Goal: Information Seeking & Learning: Learn about a topic

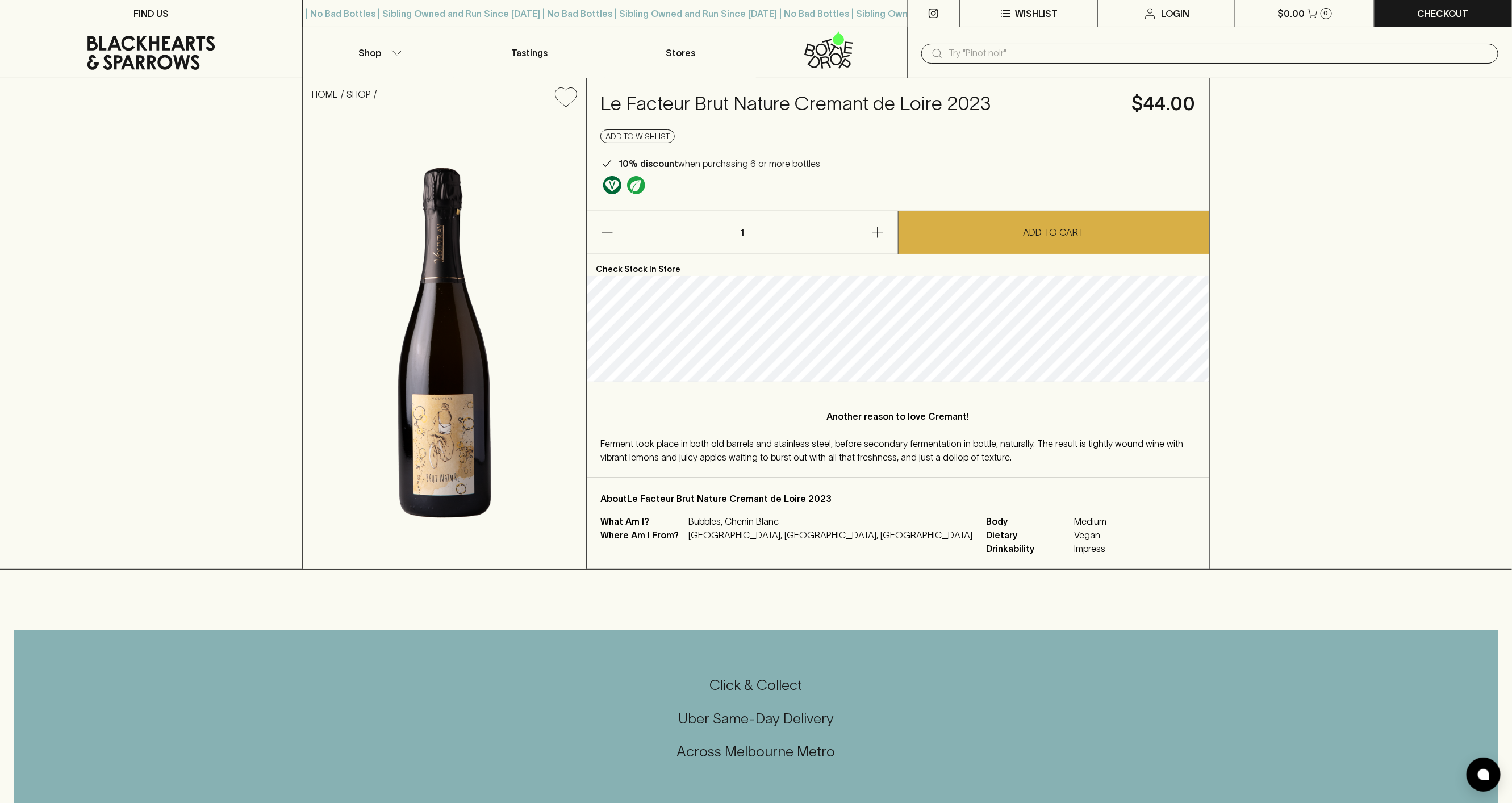
click at [631, 106] on h4 "Le Facteur Brut Nature Cremant de Loire 2023" at bounding box center [859, 103] width 518 height 24
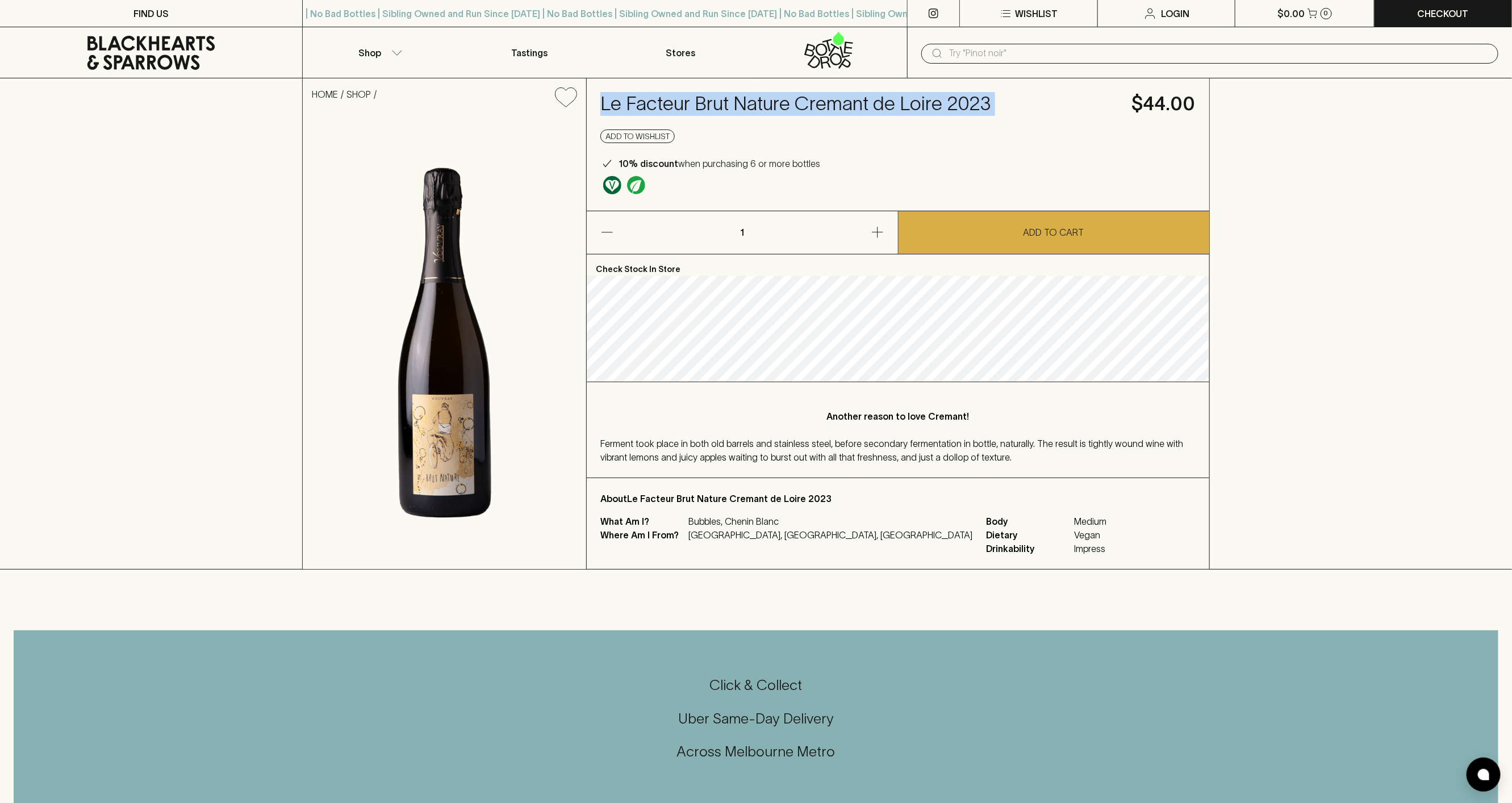
click at [631, 106] on h4 "Le Facteur Brut Nature Cremant de Loire 2023" at bounding box center [859, 103] width 518 height 24
copy h4 "Le Facteur Brut Nature Cremant de Loire 2023"
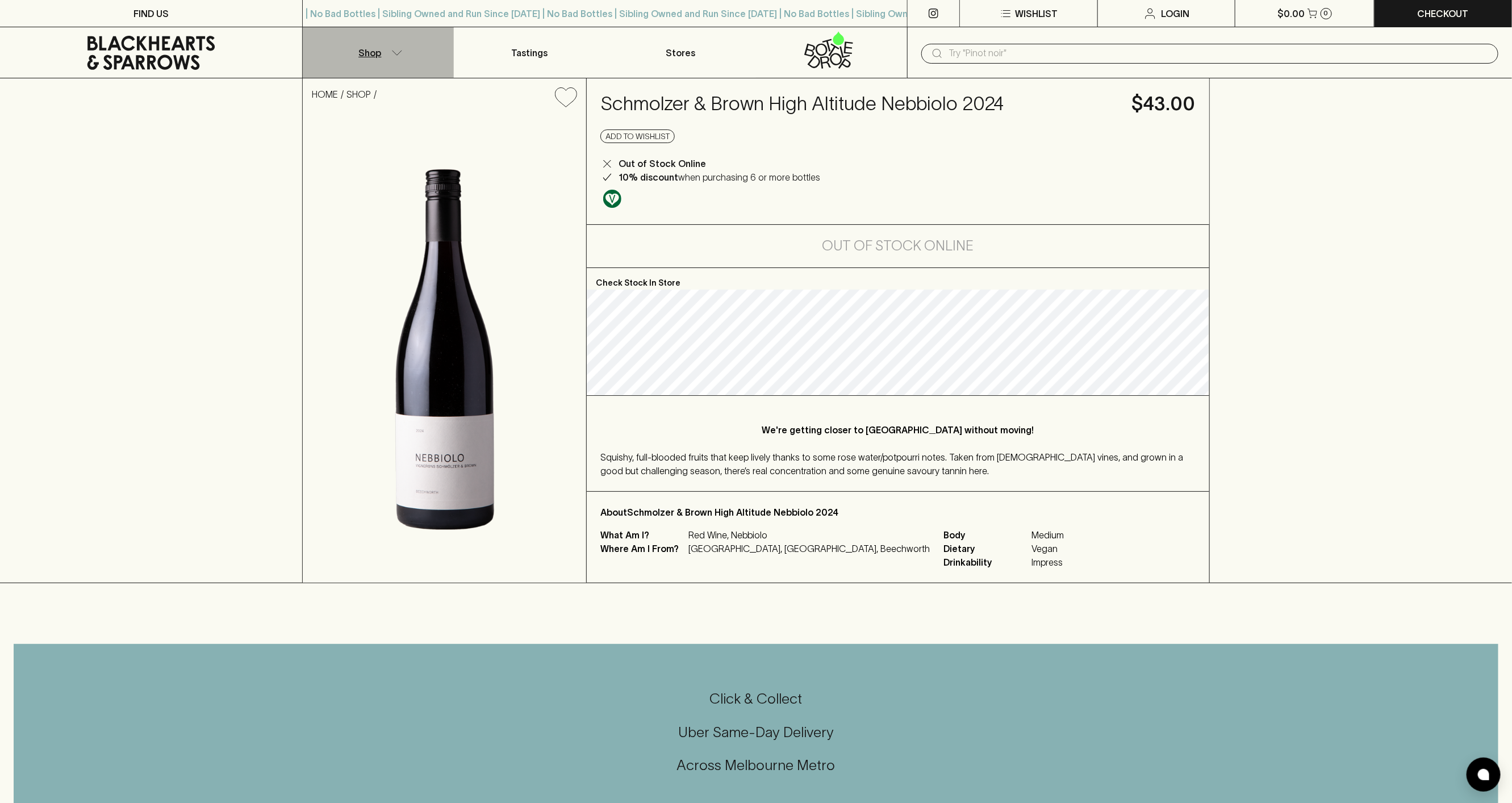
click at [391, 41] on button "Shop" at bounding box center [378, 52] width 151 height 50
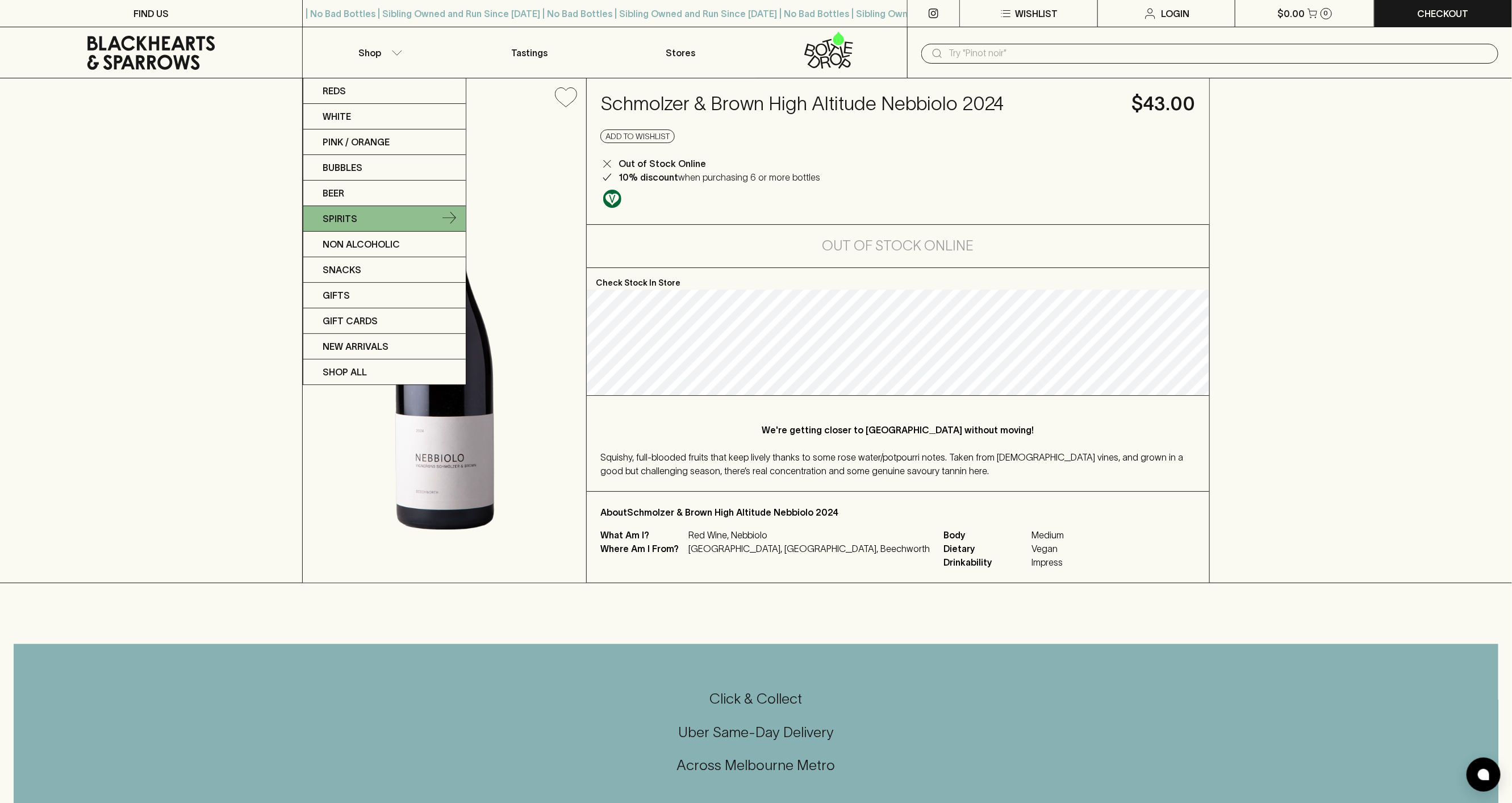
click at [357, 217] on link "Spirits" at bounding box center [384, 219] width 163 height 25
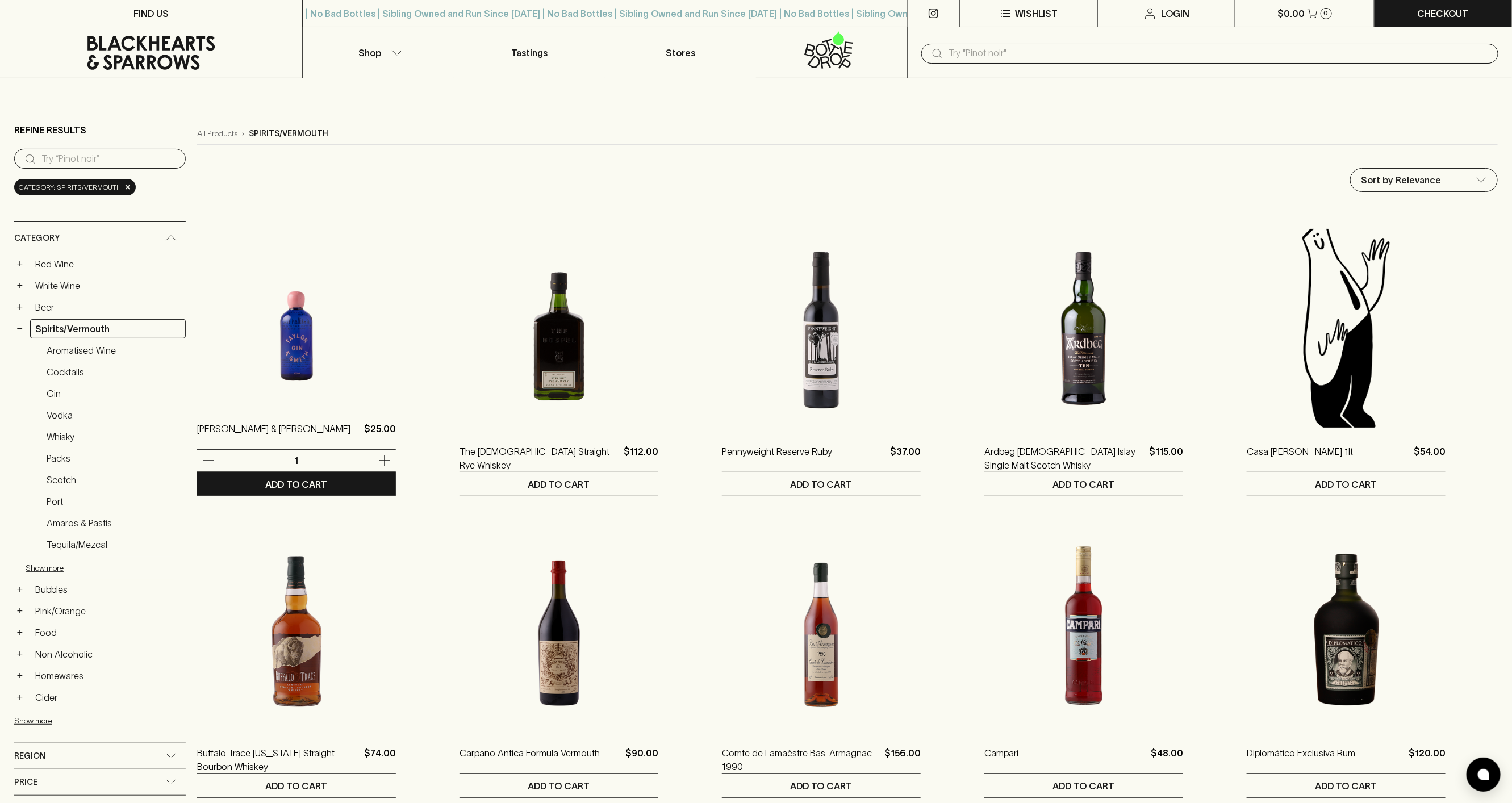
click at [265, 323] on img at bounding box center [296, 305] width 199 height 199
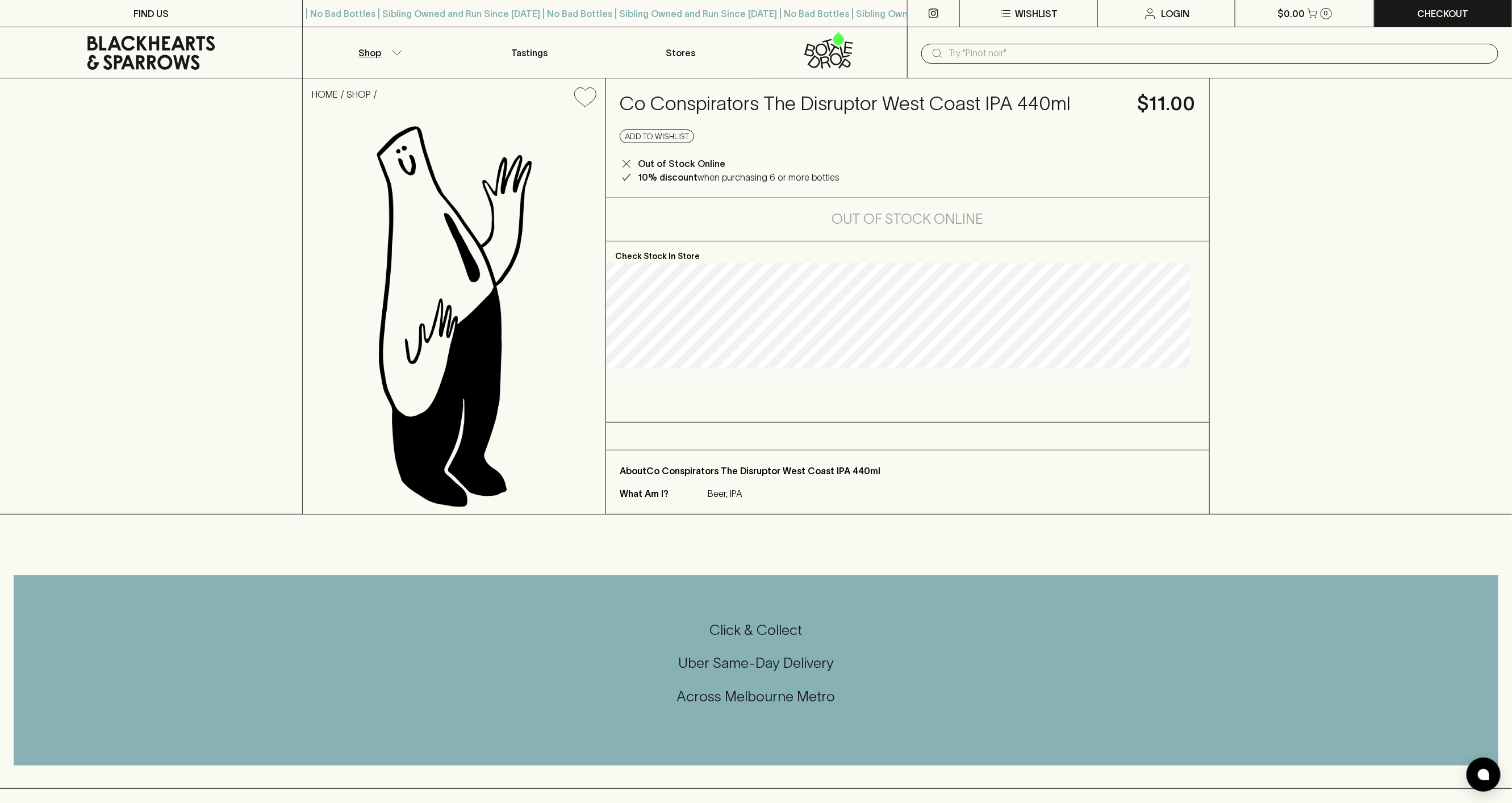
click at [376, 33] on button "Shop" at bounding box center [378, 52] width 151 height 50
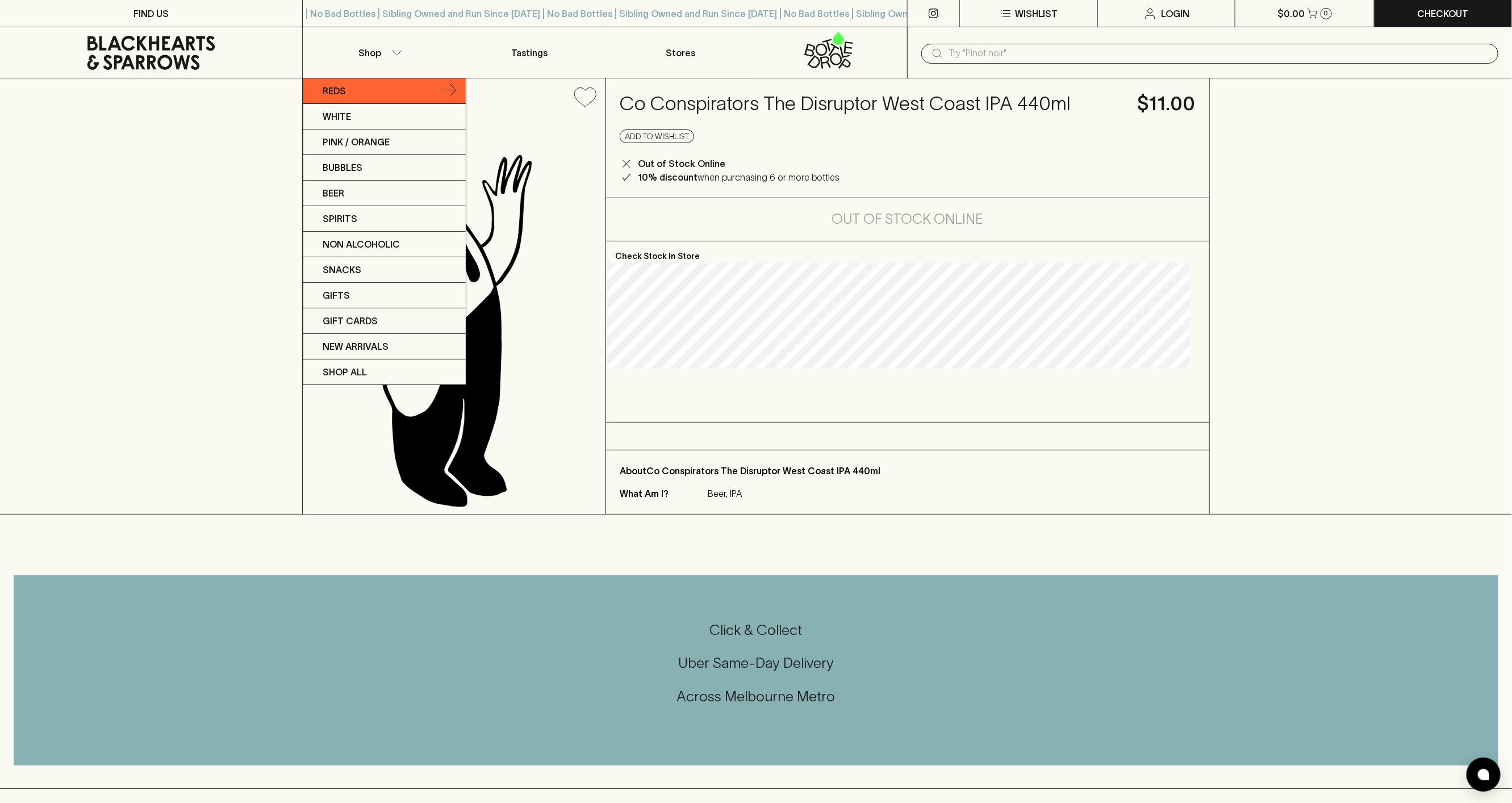
click at [384, 93] on link "Reds" at bounding box center [384, 91] width 163 height 25
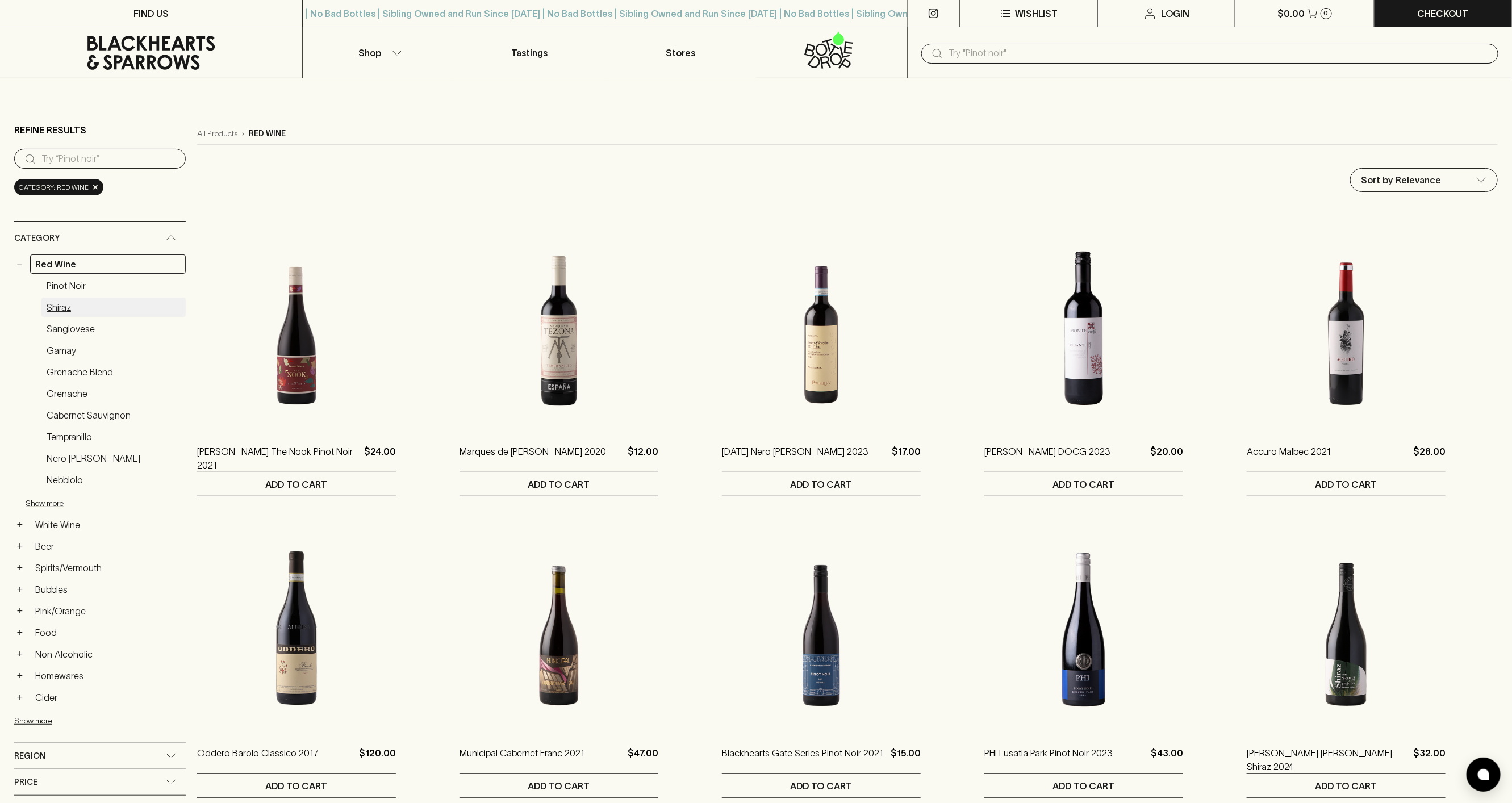
click at [65, 306] on link "Shiraz" at bounding box center [113, 307] width 144 height 19
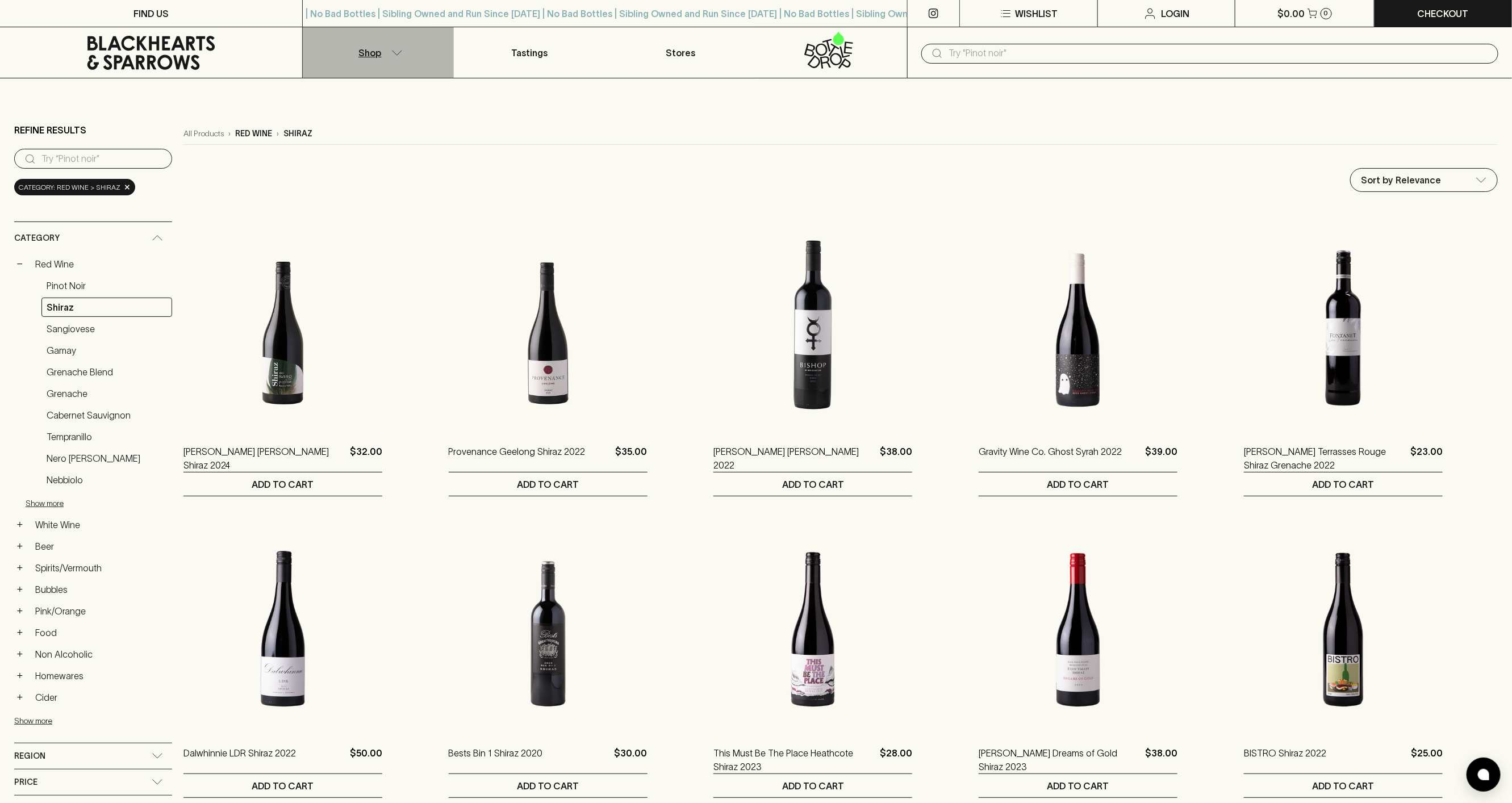
click at [400, 55] on icon "button" at bounding box center [397, 52] width 11 height 6
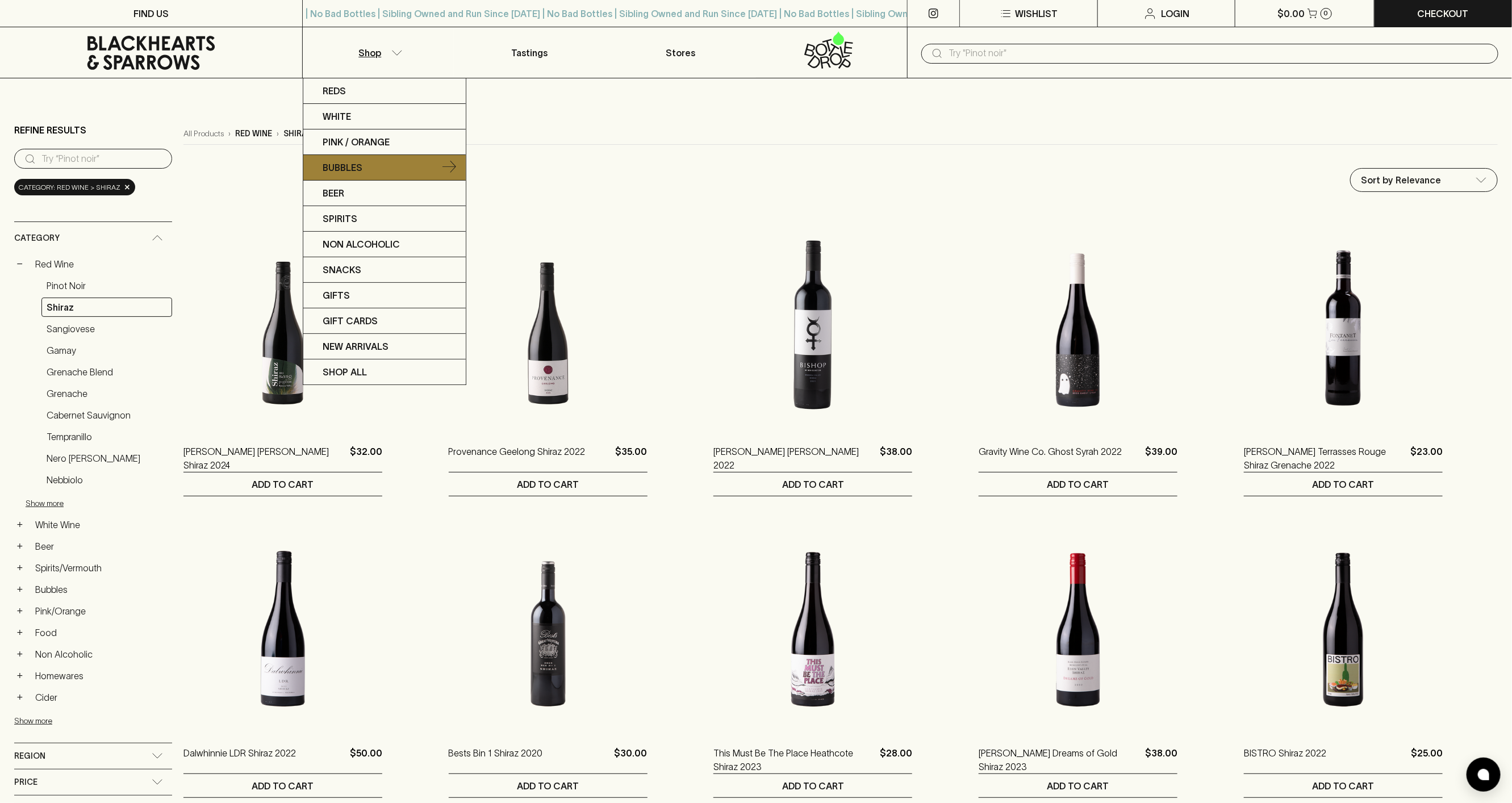
click at [389, 167] on link "Bubbles" at bounding box center [384, 167] width 163 height 25
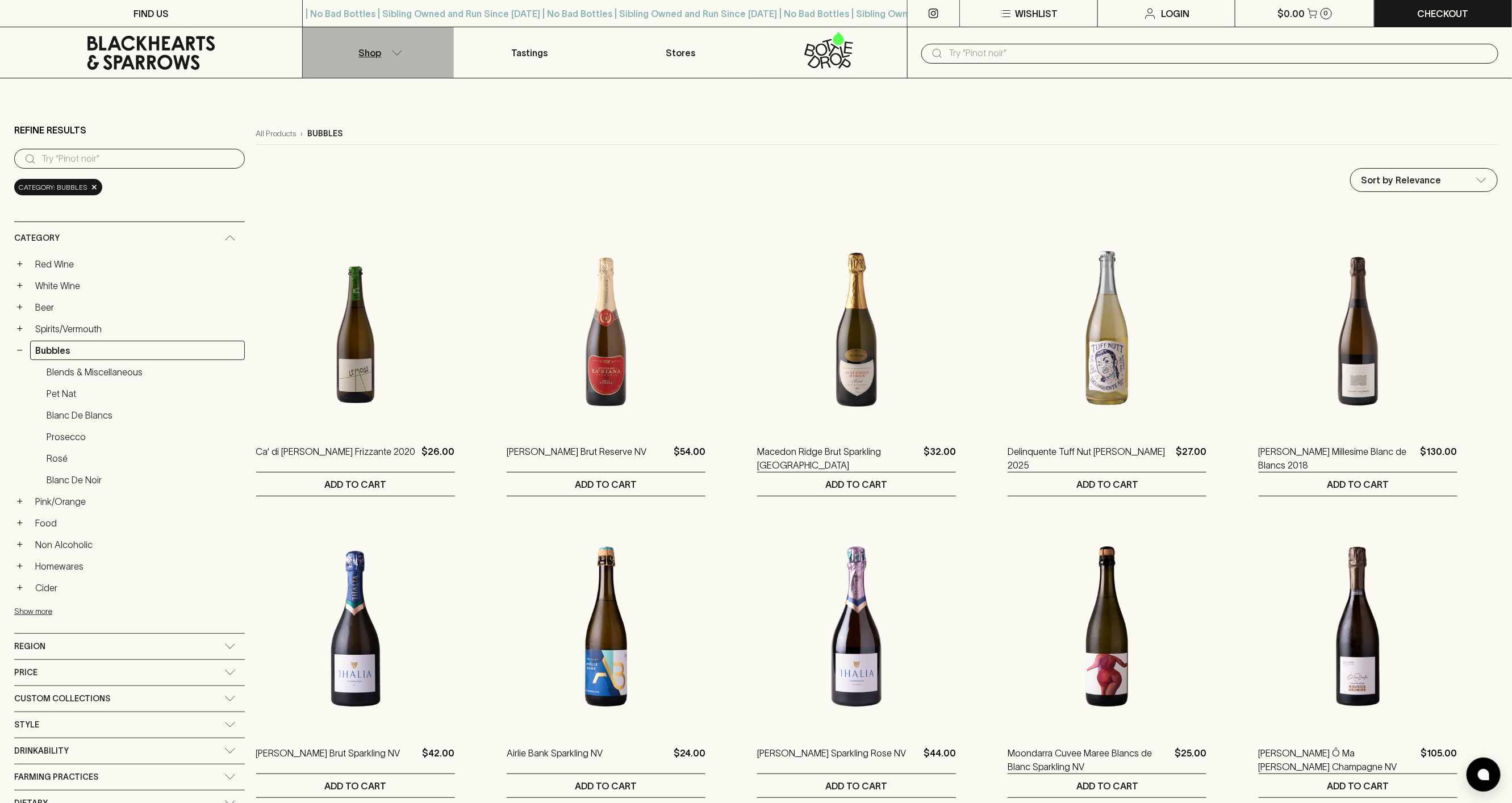
click at [400, 50] on icon "button" at bounding box center [397, 52] width 11 height 6
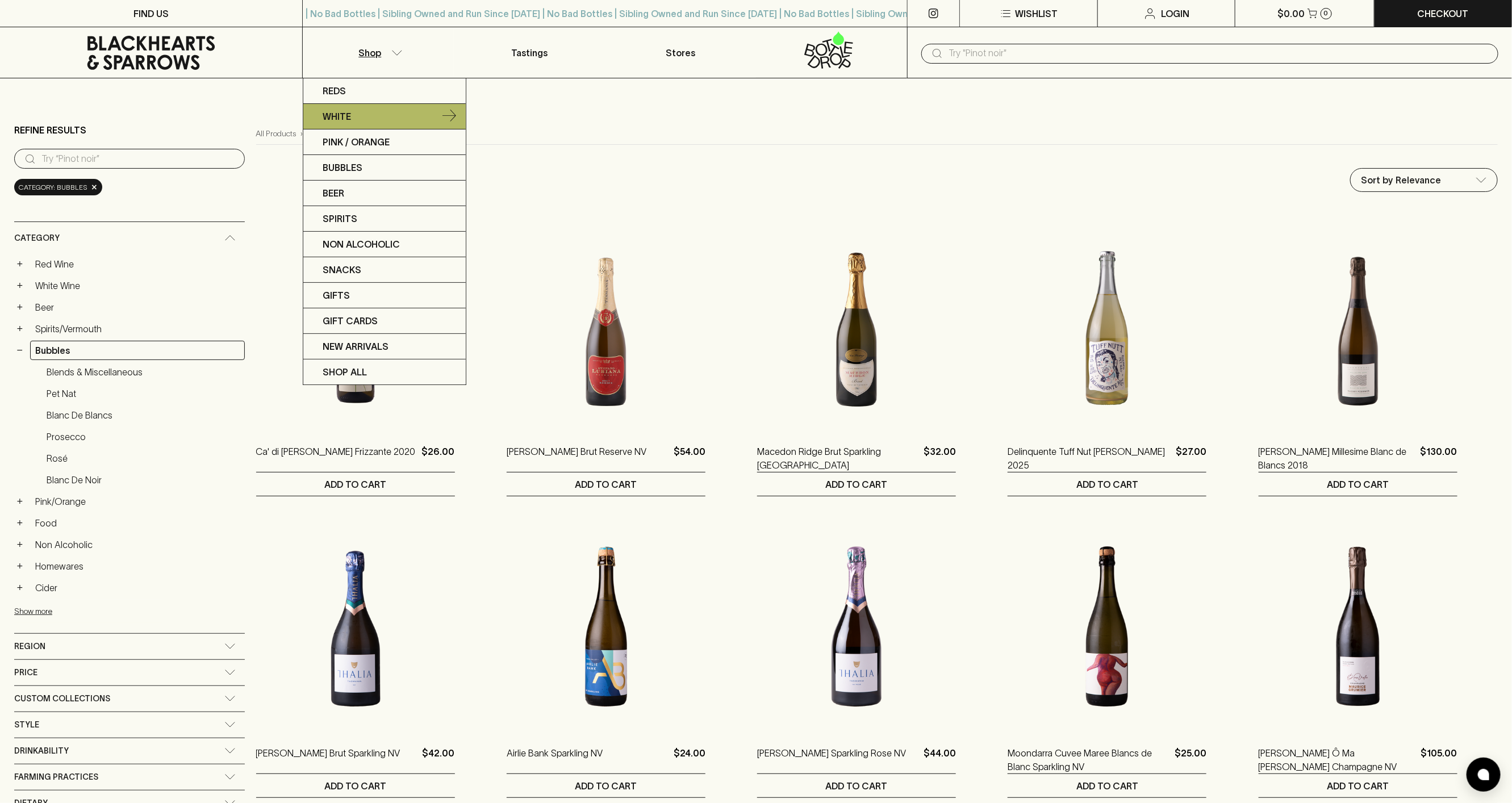
click at [392, 113] on link "White" at bounding box center [384, 116] width 163 height 25
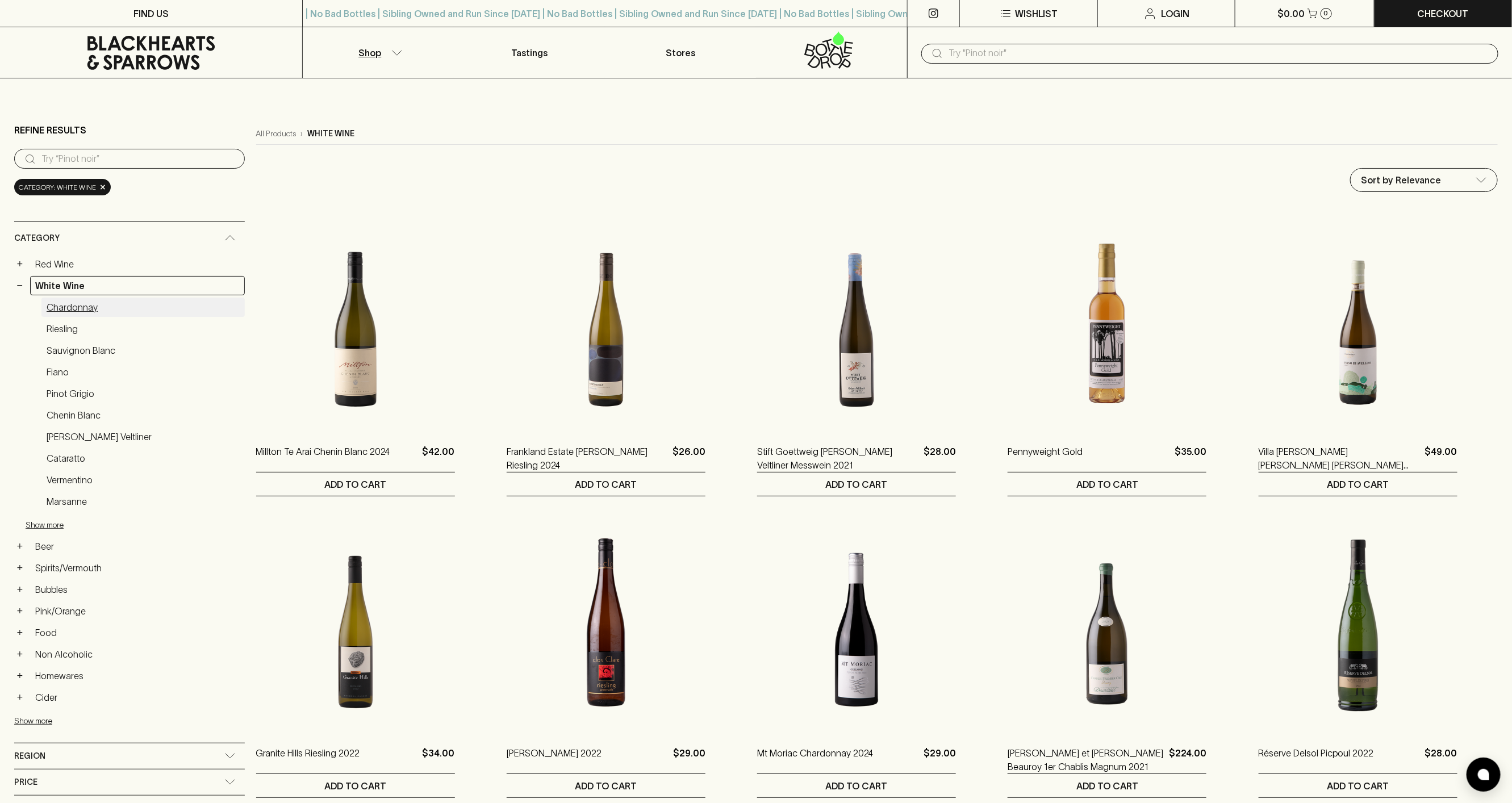
click at [127, 307] on link "Chardonnay" at bounding box center [143, 307] width 203 height 19
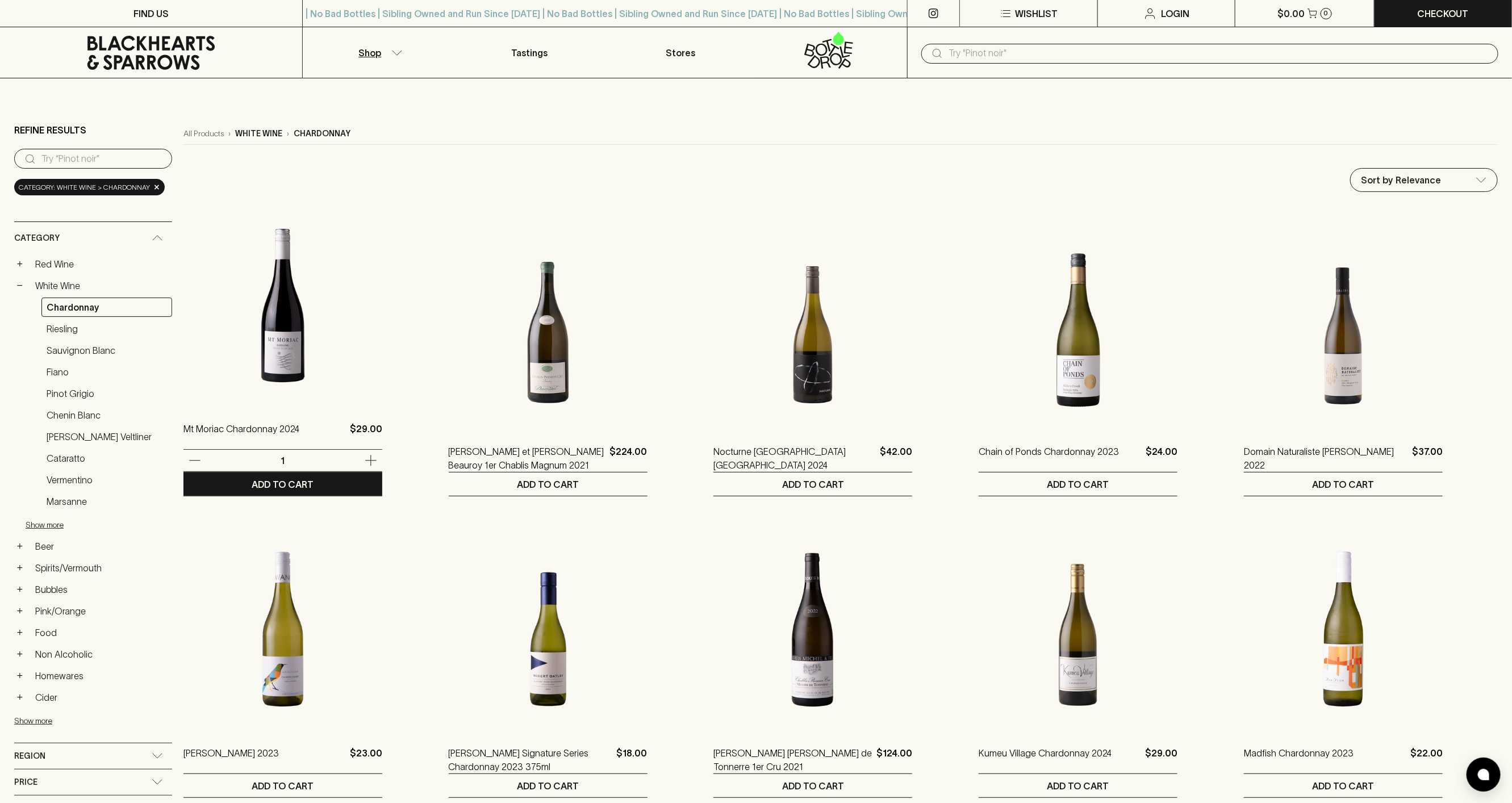
click at [319, 247] on img at bounding box center [283, 305] width 199 height 199
click at [281, 317] on img at bounding box center [283, 305] width 199 height 199
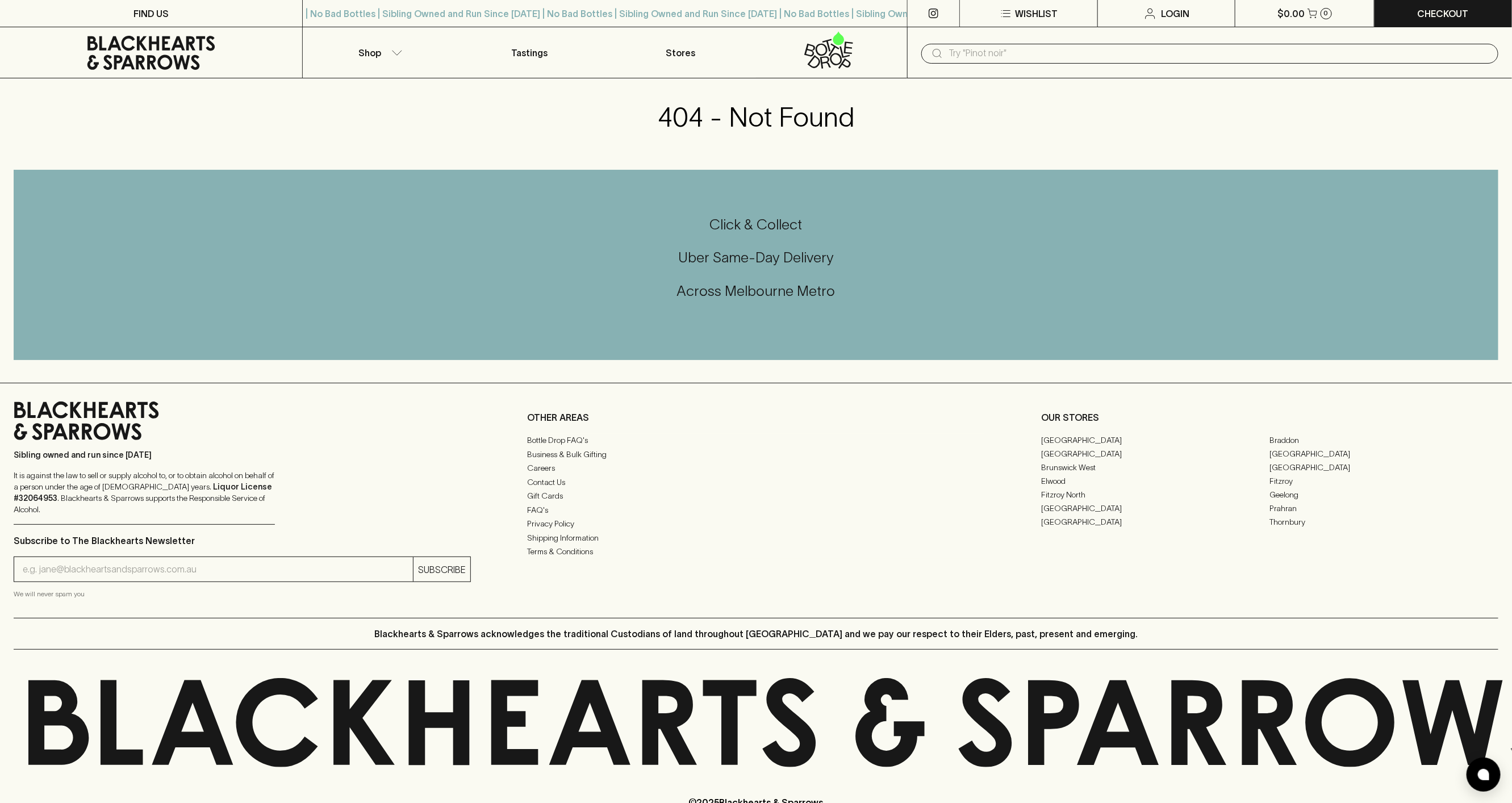
click at [439, 223] on h5 "Click & Collect" at bounding box center [756, 224] width 1485 height 18
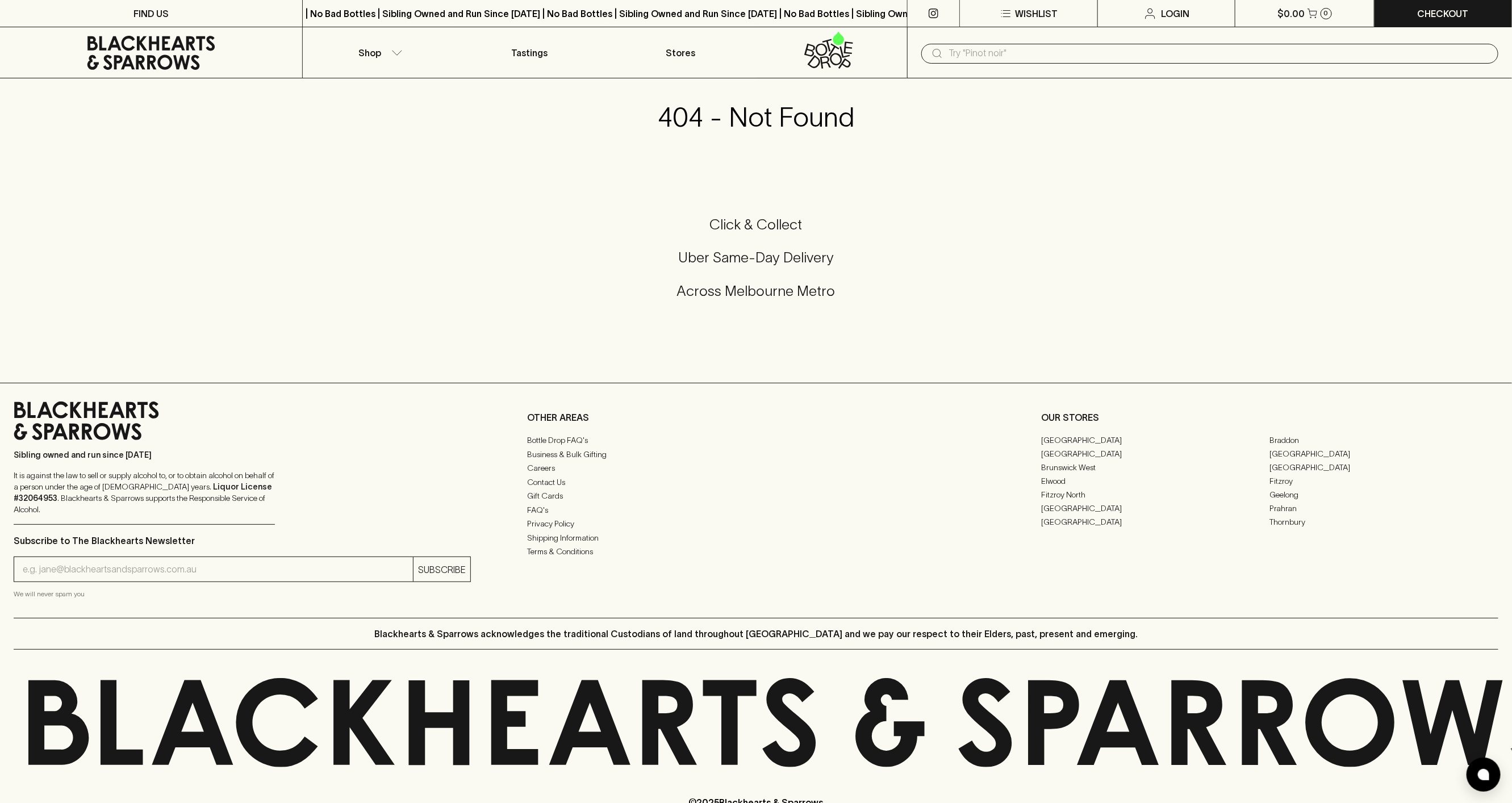
click at [1015, 57] on input "text" at bounding box center [1219, 54] width 541 height 18
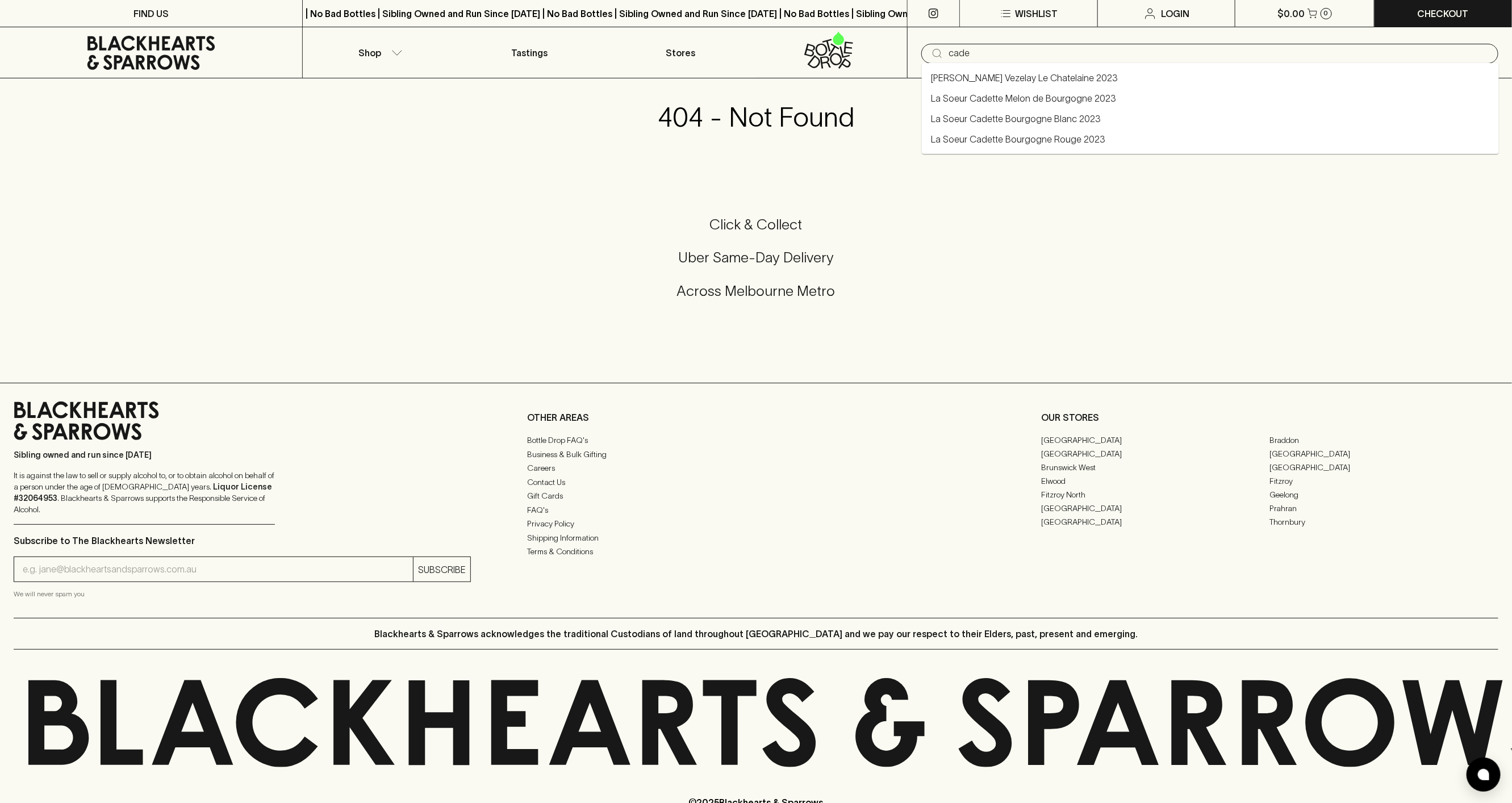
click at [1028, 95] on link "La Soeur Cadette Melon de Bourgogne 2023" at bounding box center [1023, 98] width 185 height 14
type input "La Soeur Cadette Melon de Bourgogne 2023"
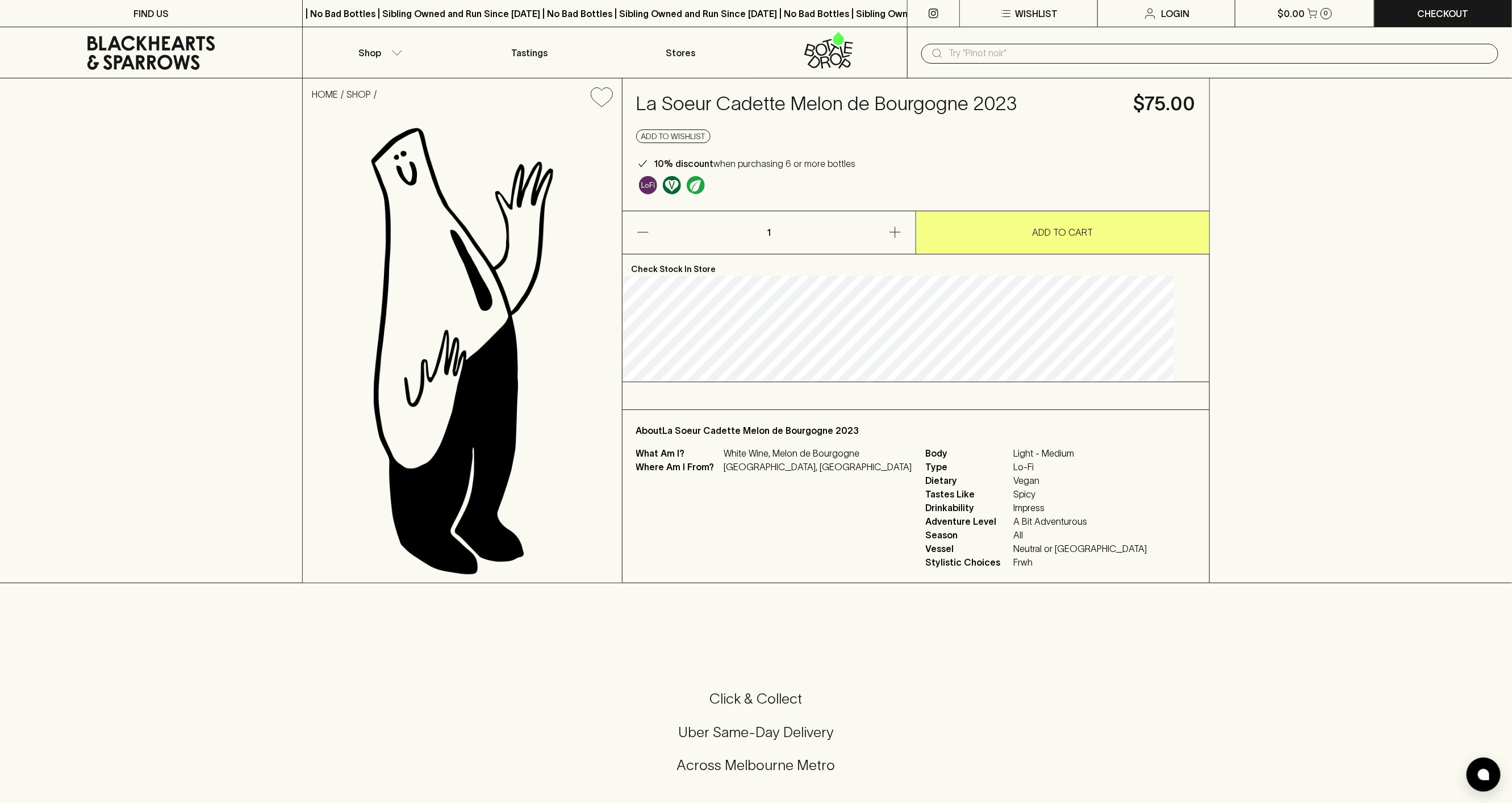
click at [773, 108] on h4 "La Soeur Cadette Melon de Bourgogne 2023" at bounding box center [878, 103] width 484 height 24
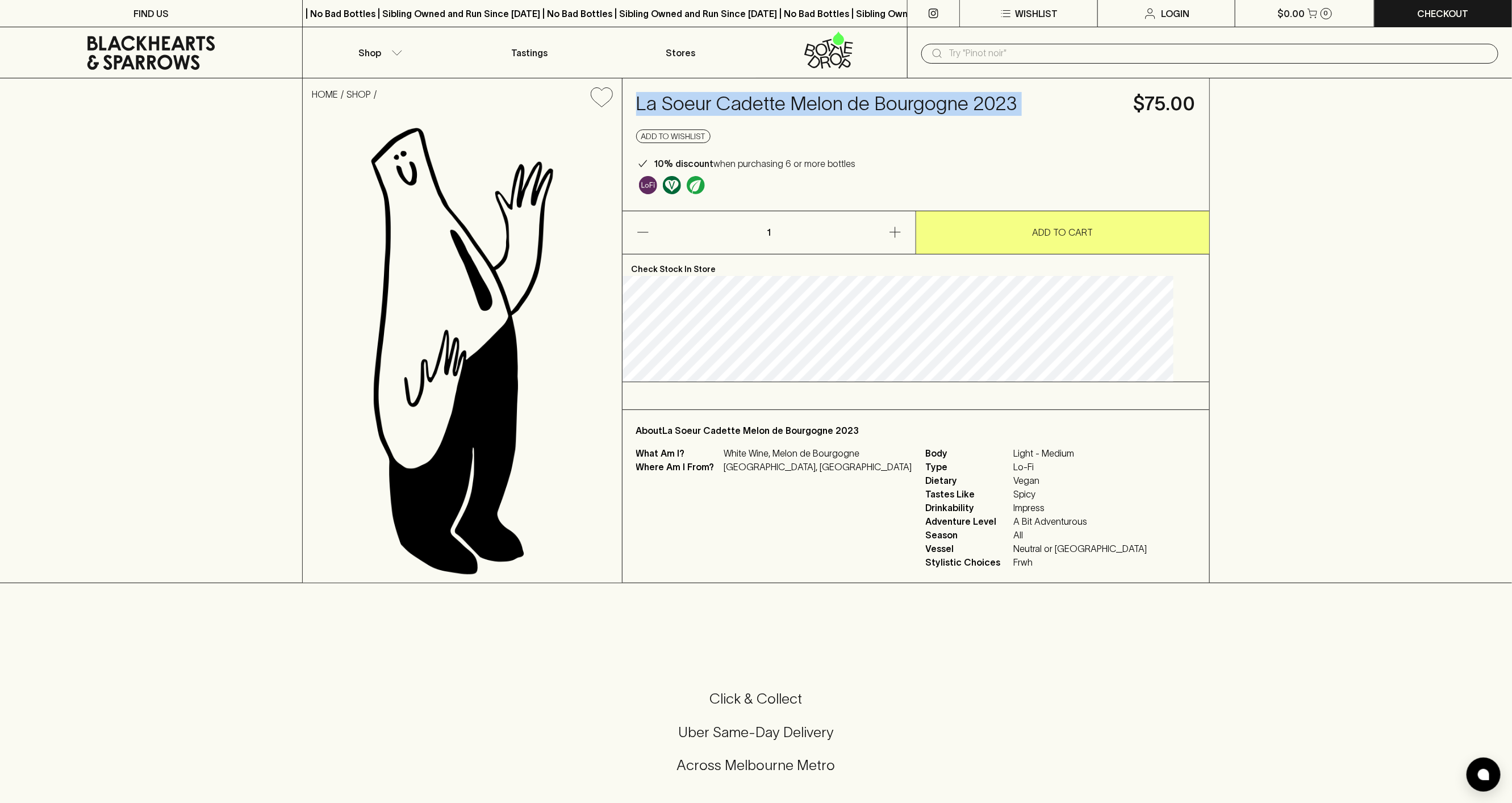
click at [773, 108] on h4 "La Soeur Cadette Melon de Bourgogne 2023" at bounding box center [878, 103] width 484 height 24
copy h4 "La Soeur Cadette Melon de Bourgogne 2023"
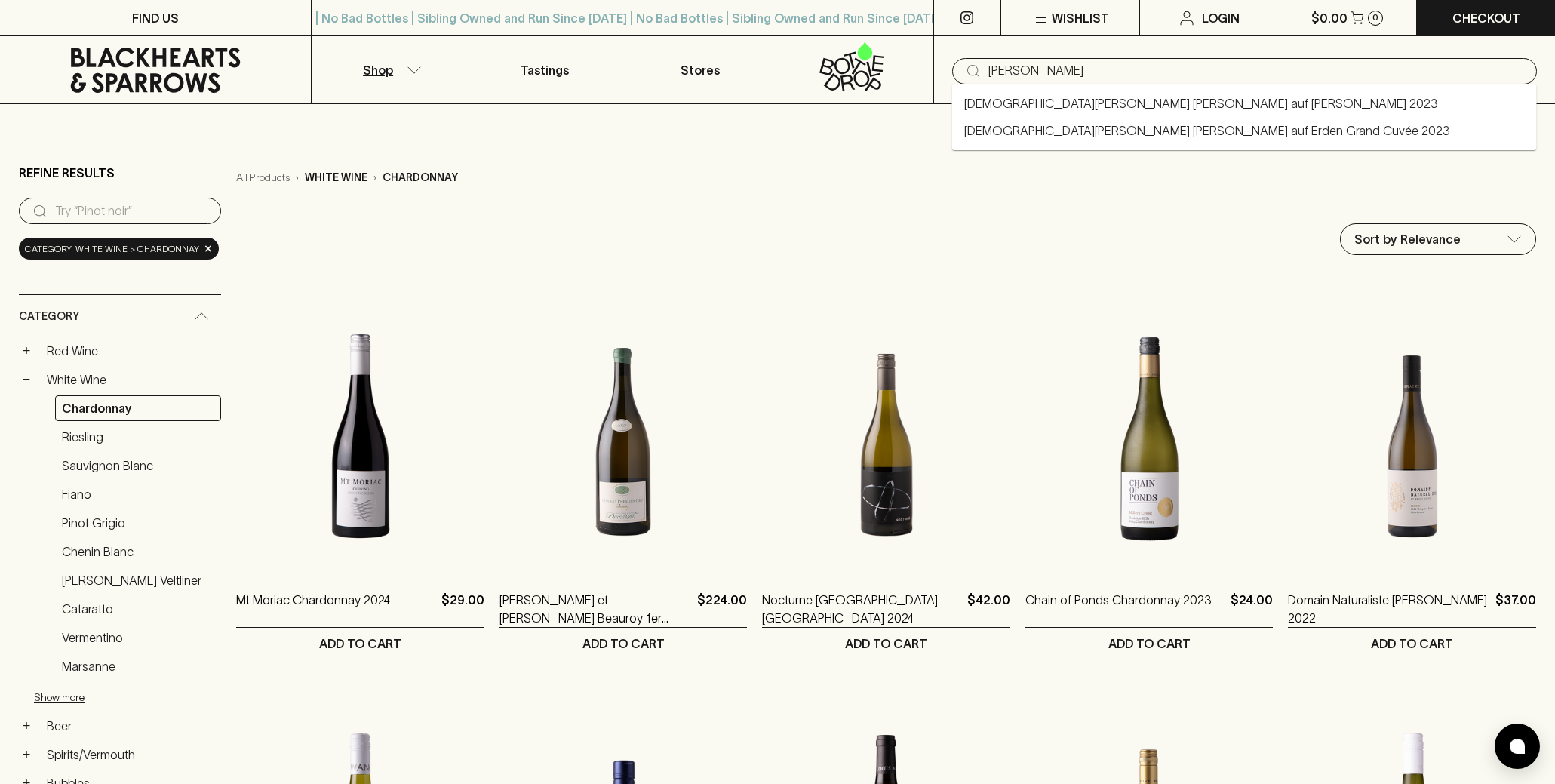
click at [1073, 105] on link "[DEMOGRAPHIC_DATA][PERSON_NAME] [PERSON_NAME] auf [PERSON_NAME] 2023" at bounding box center [1201, 103] width 474 height 18
type input "[DEMOGRAPHIC_DATA][PERSON_NAME] [PERSON_NAME] auf [PERSON_NAME] 2023"
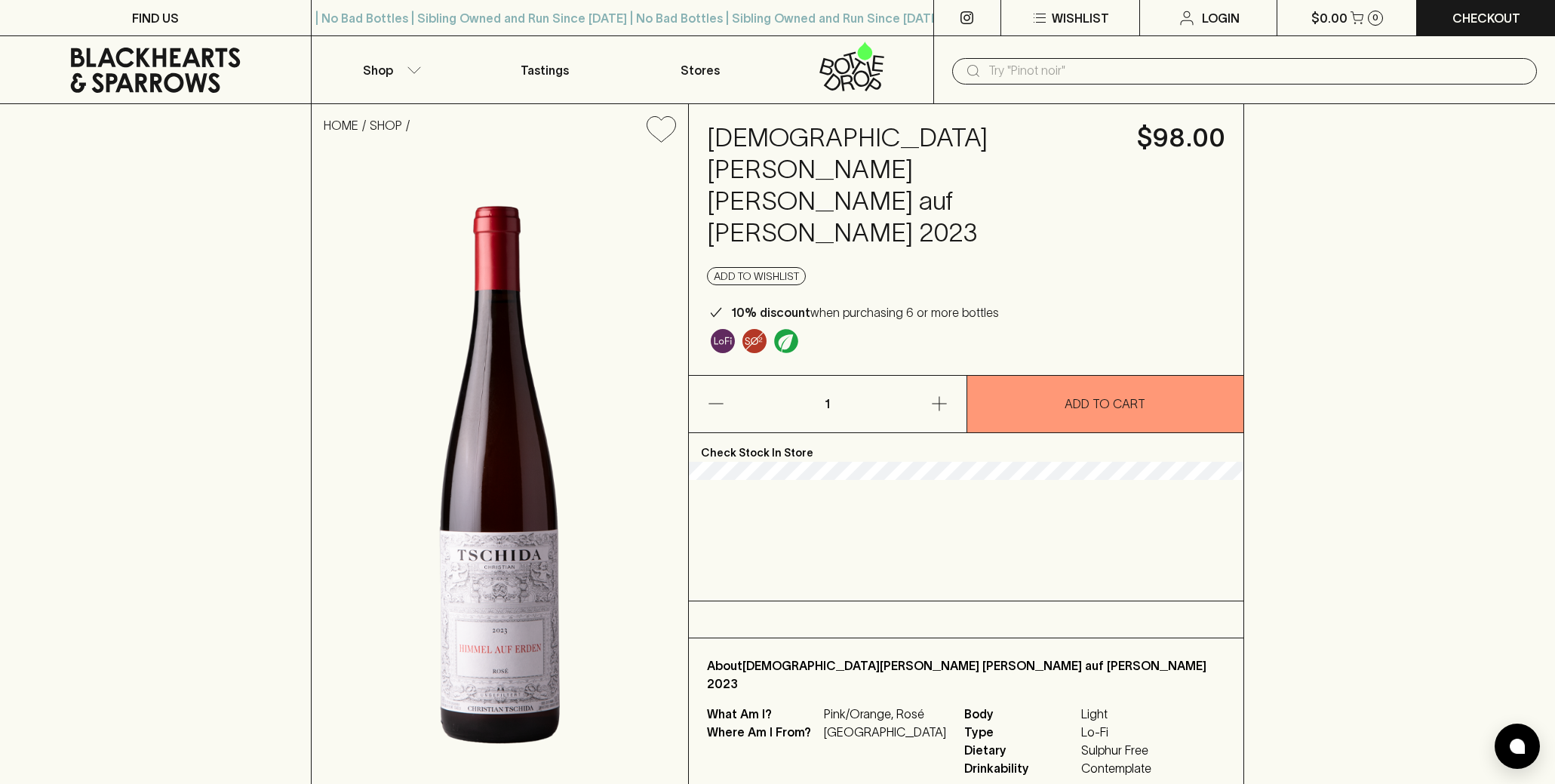
click at [647, 216] on img at bounding box center [500, 475] width 376 height 641
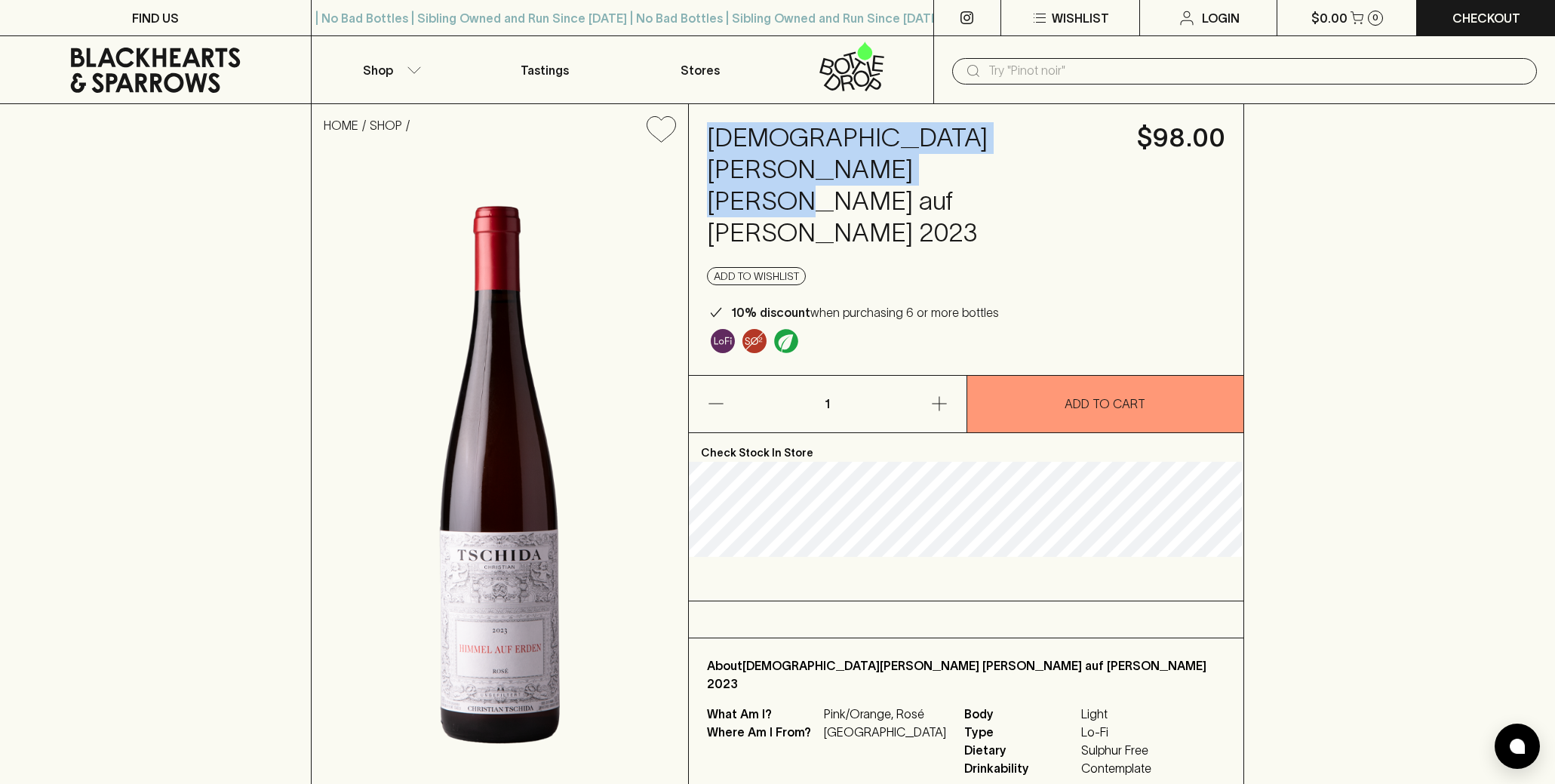
drag, startPoint x: 762, startPoint y: 169, endPoint x: 707, endPoint y: 128, distance: 68.6
click at [707, 128] on h4 "[DEMOGRAPHIC_DATA][PERSON_NAME] [PERSON_NAME] auf [PERSON_NAME] 2023" at bounding box center [913, 185] width 412 height 127
copy h4 "[DEMOGRAPHIC_DATA][PERSON_NAME] [PERSON_NAME] auf [PERSON_NAME]"
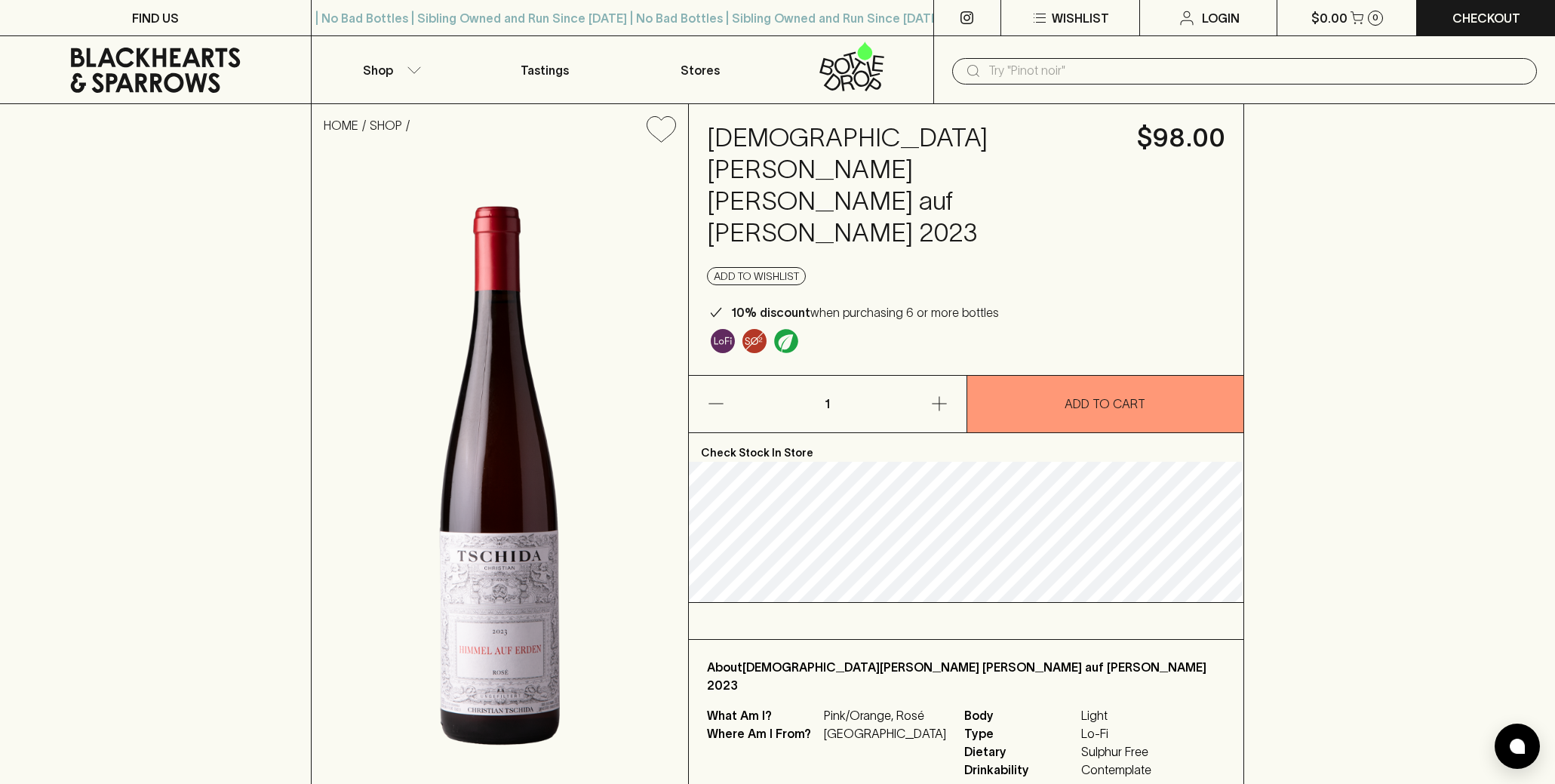
click at [840, 166] on h4 "[DEMOGRAPHIC_DATA][PERSON_NAME] [PERSON_NAME] auf [PERSON_NAME] 2023" at bounding box center [913, 185] width 412 height 127
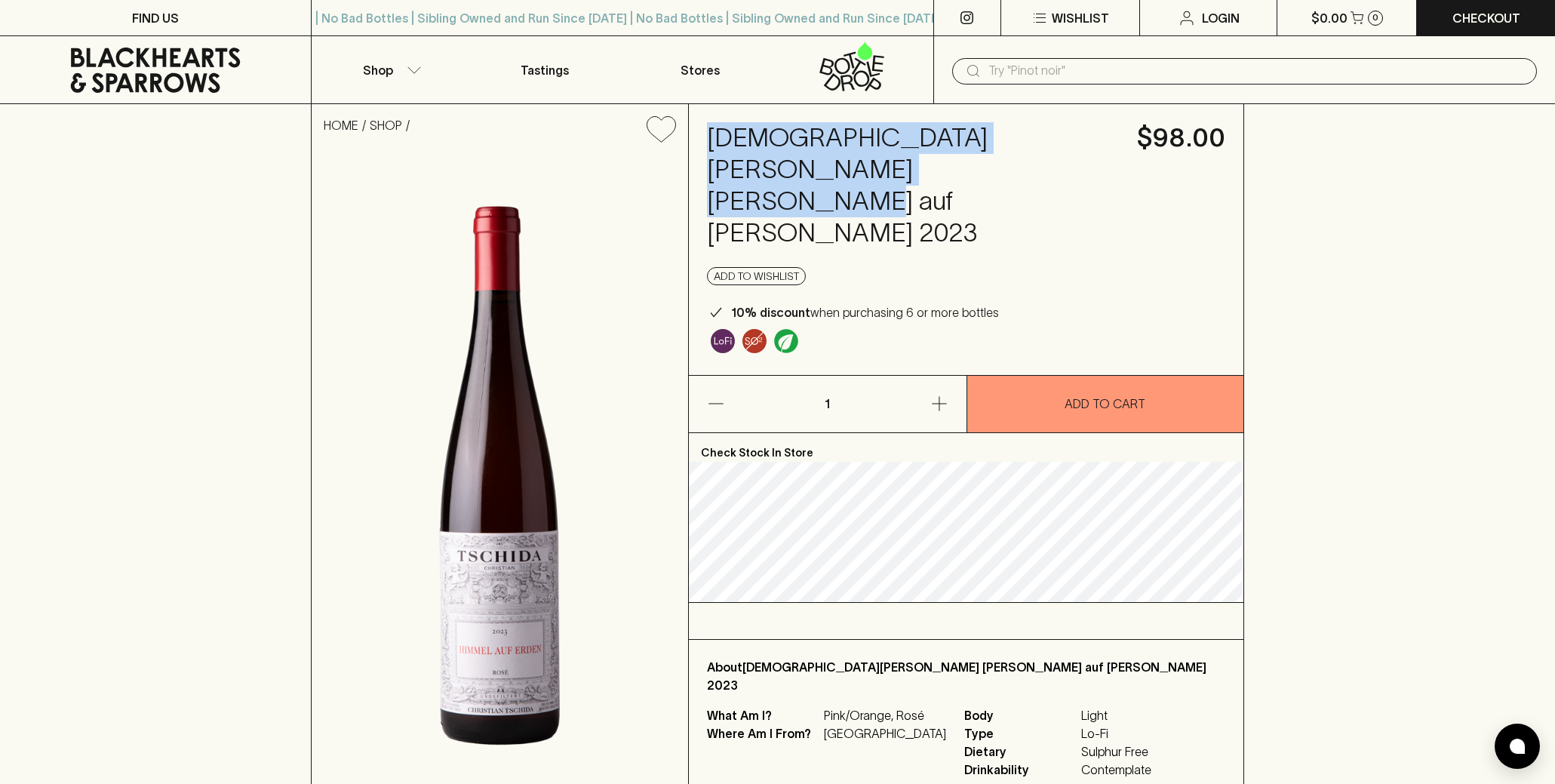
drag, startPoint x: 831, startPoint y: 168, endPoint x: 707, endPoint y: 131, distance: 129.4
click at [707, 131] on h4 "[DEMOGRAPHIC_DATA][PERSON_NAME] [PERSON_NAME] auf [PERSON_NAME] 2023" at bounding box center [913, 185] width 412 height 127
copy h4 "[DEMOGRAPHIC_DATA][PERSON_NAME] [PERSON_NAME] auf [PERSON_NAME] 2023"
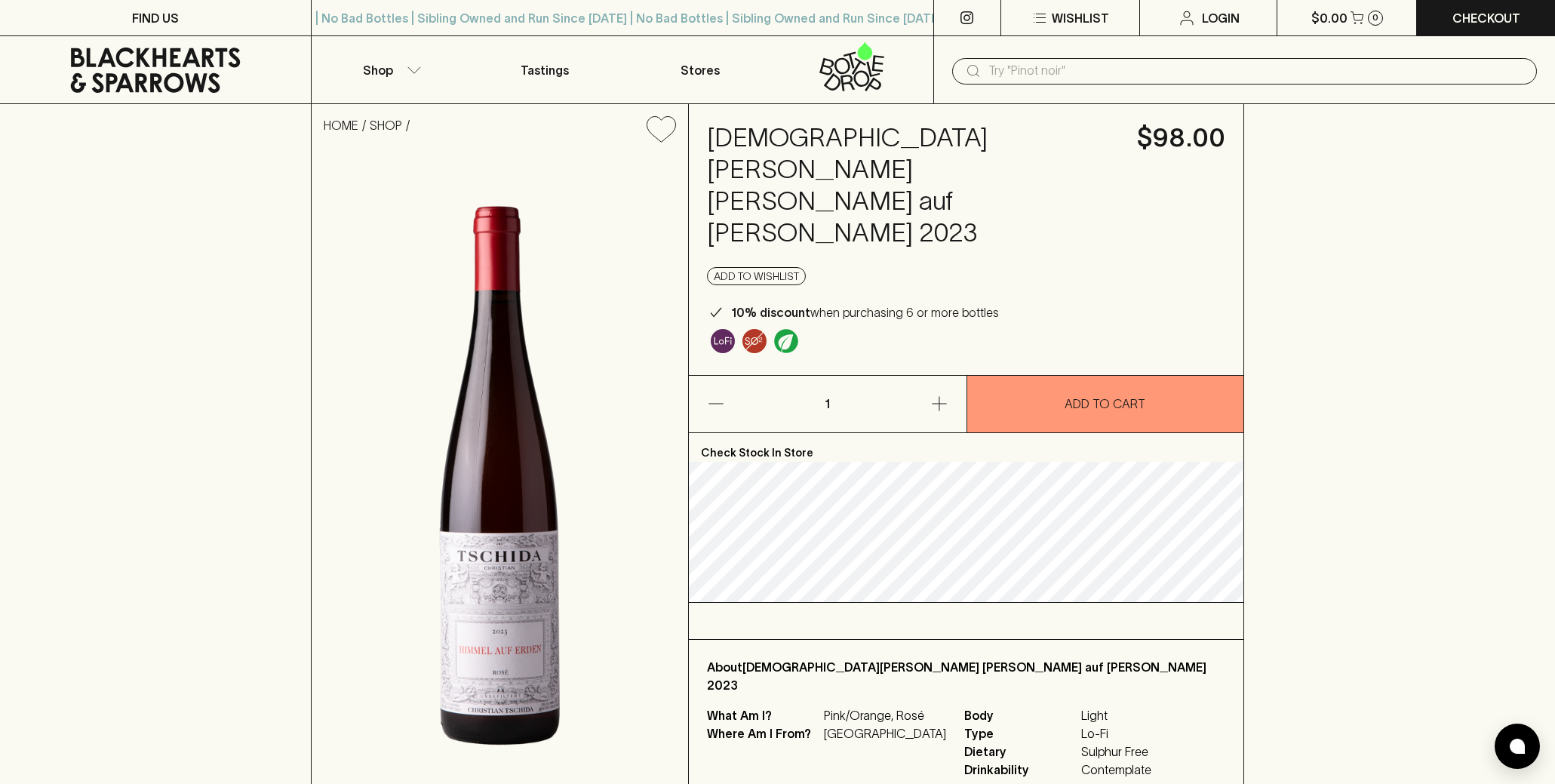
click at [1025, 73] on input "text" at bounding box center [1256, 71] width 536 height 25
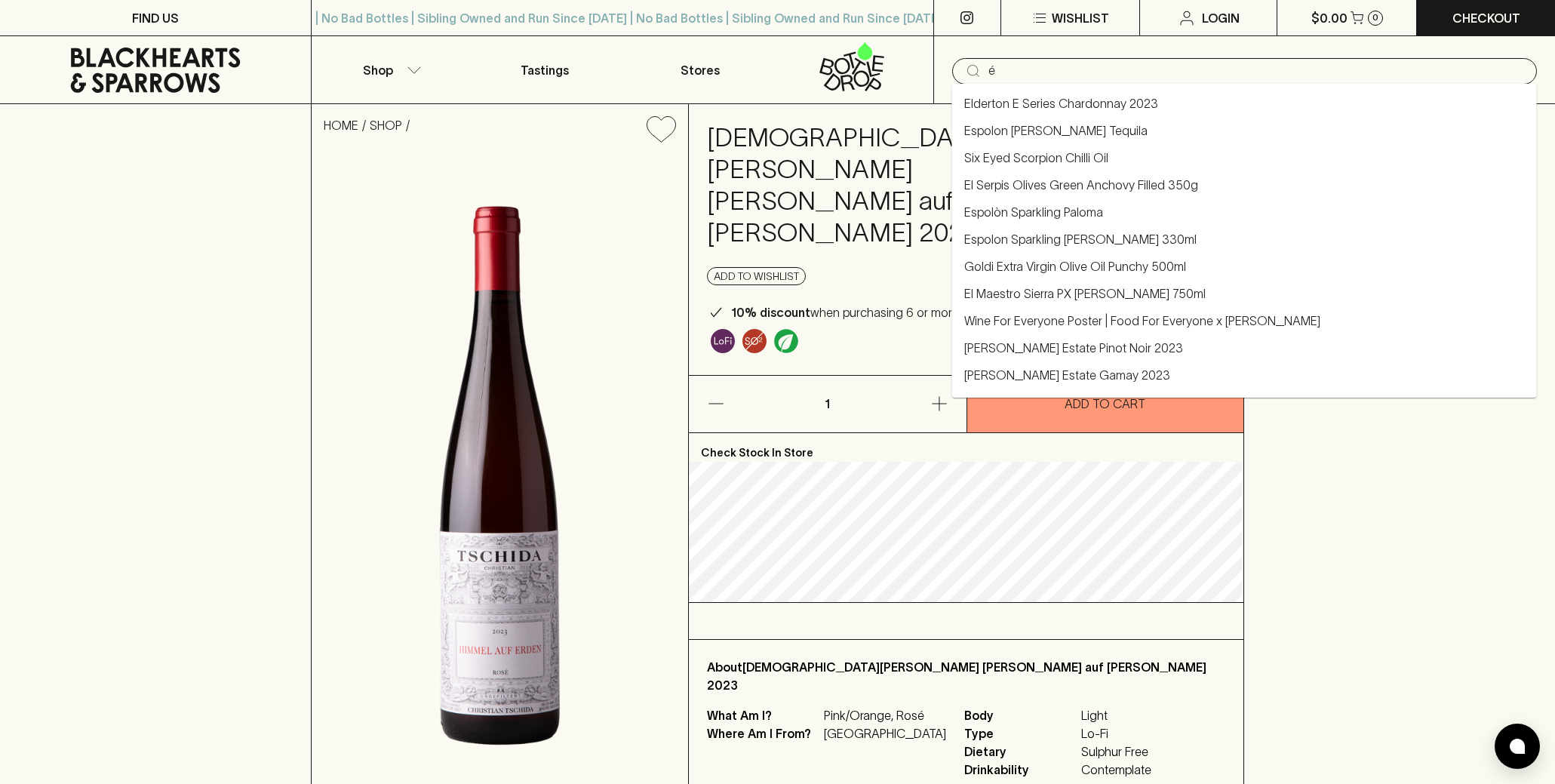
type input "é"
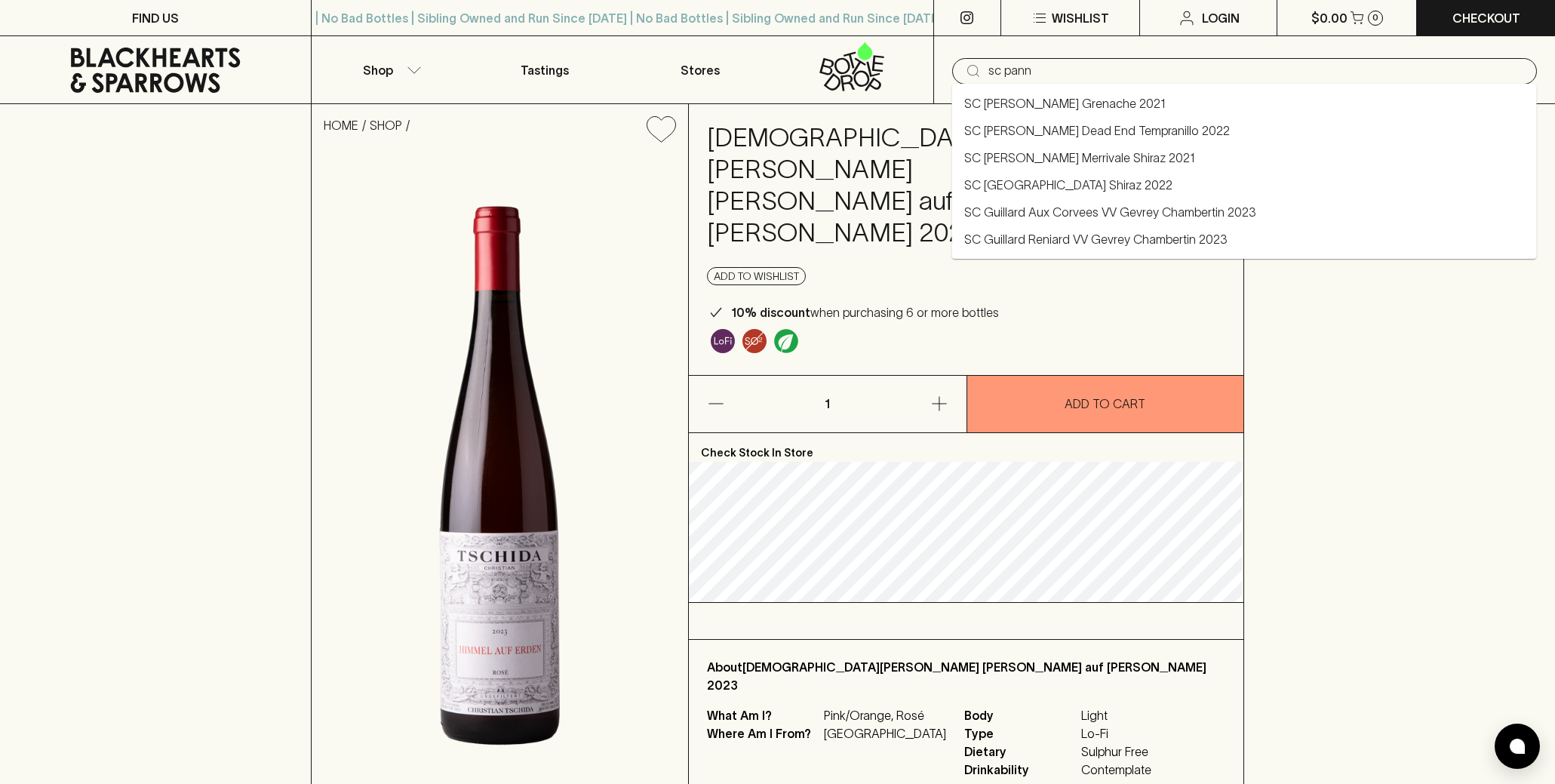
type input "sc pann"
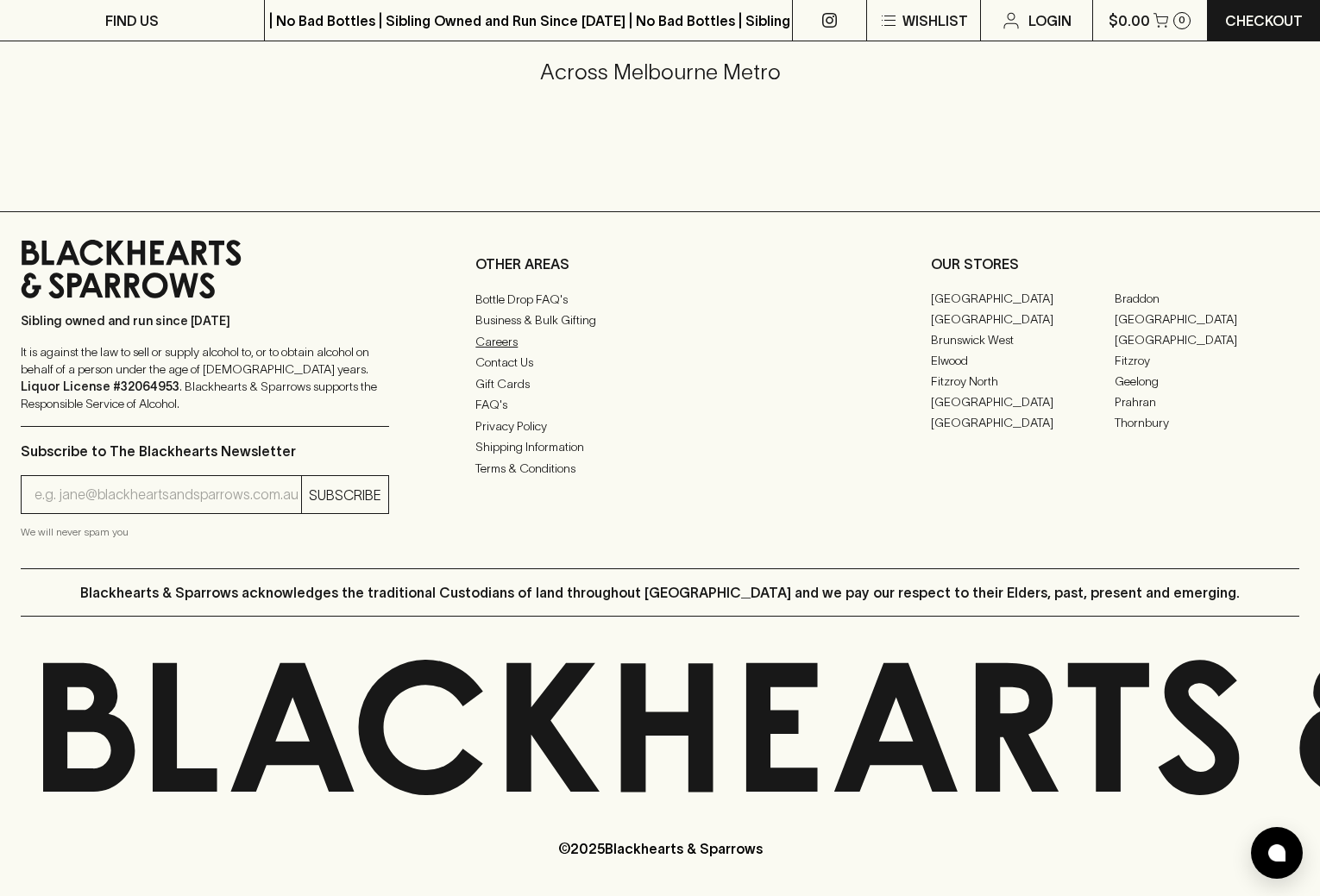
click at [511, 337] on link "Careers" at bounding box center [660, 341] width 369 height 21
